Goal: Information Seeking & Learning: Learn about a topic

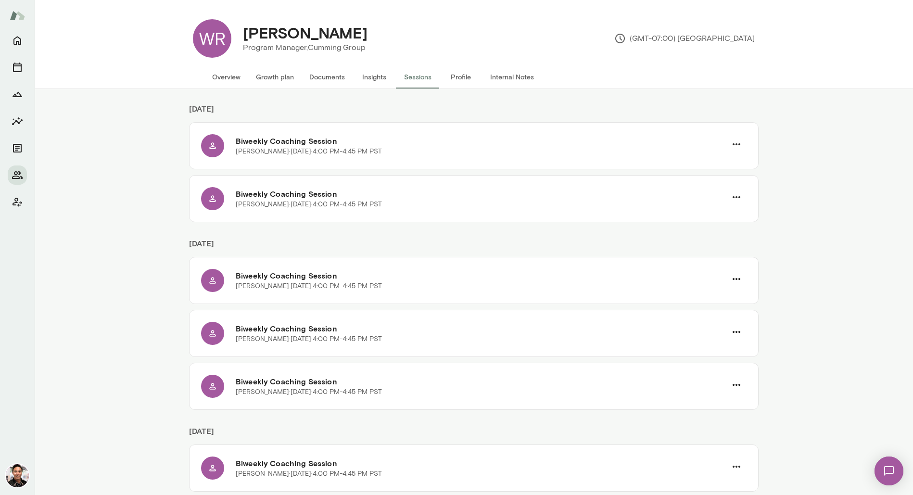
scroll to position [41, 0]
click at [244, 69] on button "Overview" at bounding box center [226, 76] width 44 height 23
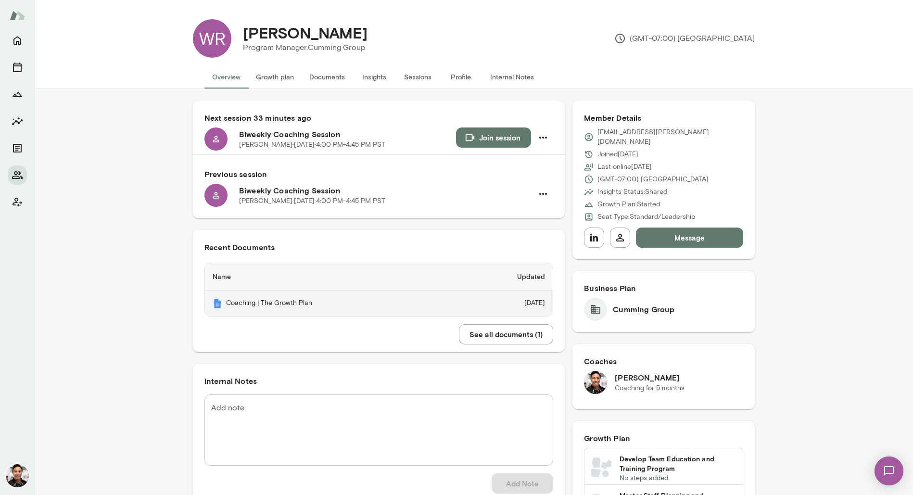
click at [341, 302] on th "Coaching | The Growth Plan" at bounding box center [331, 302] width 252 height 25
click at [290, 75] on button "Growth plan" at bounding box center [274, 76] width 53 height 23
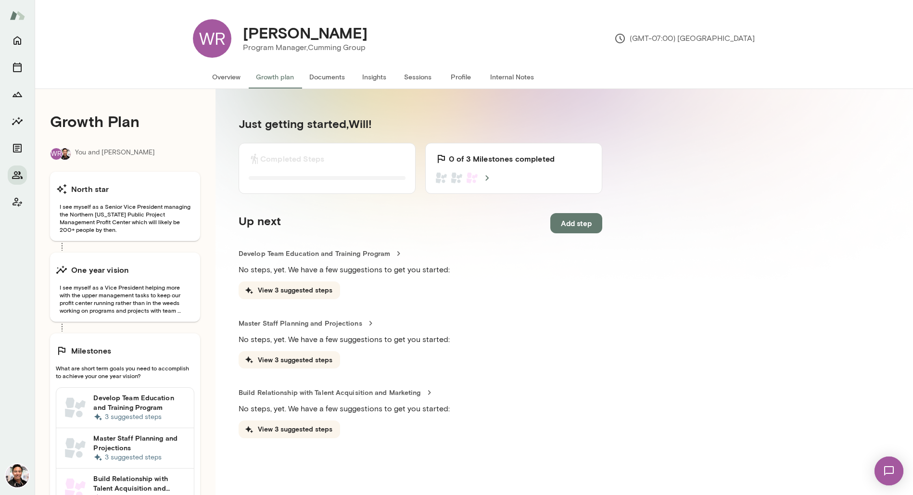
click at [376, 79] on button "Insights" at bounding box center [373, 76] width 43 height 23
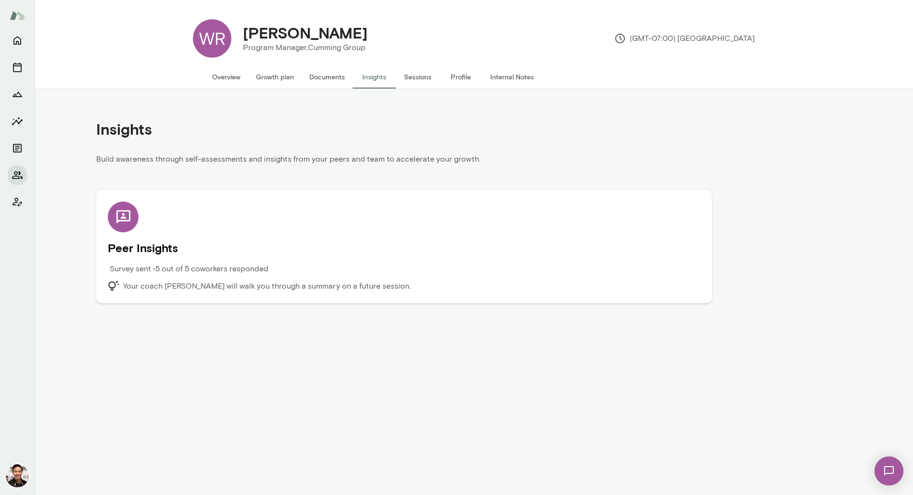
click at [347, 225] on div "Peer Insights Survey sent • 5 out of 5 coworkers responded Your coach [PERSON_N…" at bounding box center [404, 246] width 592 height 90
